Goal: Find specific page/section: Find specific page/section

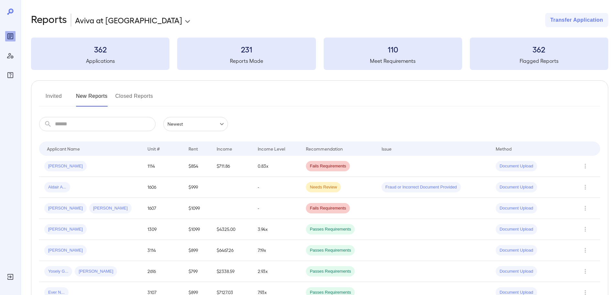
click at [307, 15] on div "**********" at bounding box center [320, 20] width 578 height 14
click at [61, 97] on button "Invited" at bounding box center [53, 99] width 29 height 16
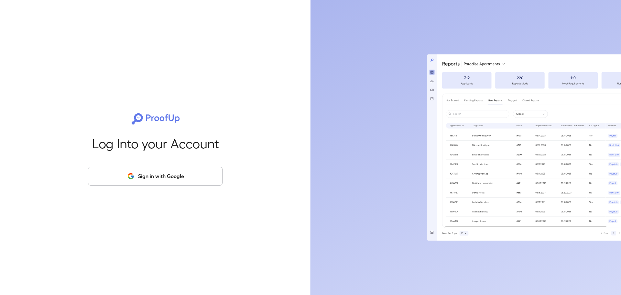
click at [162, 175] on button "Sign in with Google" at bounding box center [155, 176] width 135 height 19
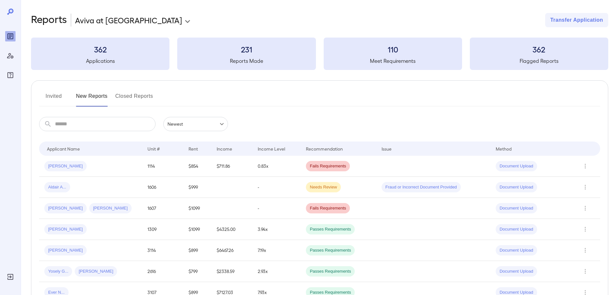
click at [244, 96] on div "Invited New Reports Closed Reports" at bounding box center [319, 99] width 561 height 16
